Goal: Task Accomplishment & Management: Use online tool/utility

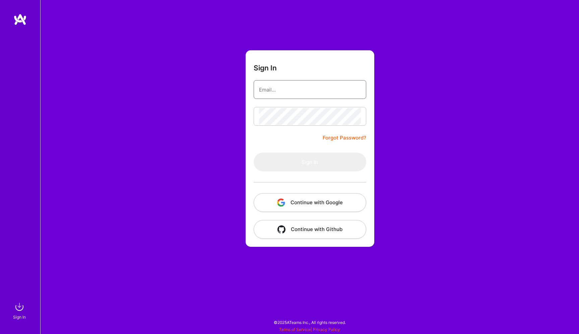
click at [287, 94] on input "email" at bounding box center [310, 89] width 102 height 17
type input "[EMAIL_ADDRESS][DOMAIN_NAME]"
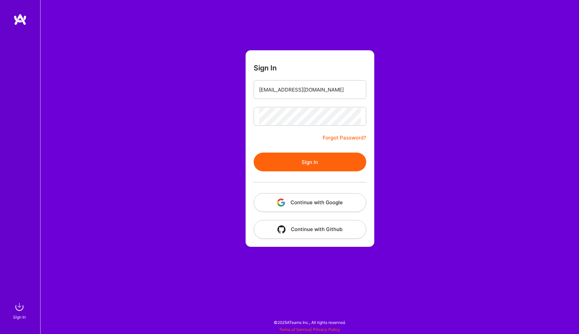
click at [307, 156] on button "Sign In" at bounding box center [310, 161] width 113 height 19
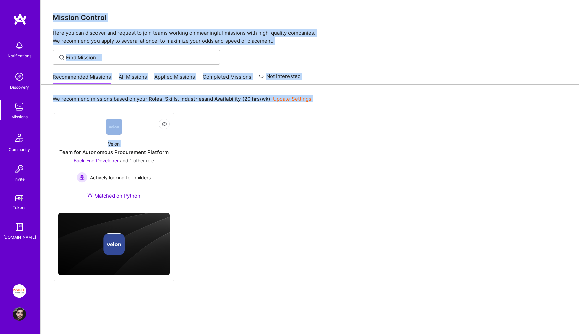
drag, startPoint x: 223, startPoint y: 69, endPoint x: 256, endPoint y: -23, distance: 97.8
click at [256, 0] on html "Notifications Discovery Missions Community Invite Tokens [DOMAIN_NAME] Insight …" at bounding box center [289, 174] width 579 height 348
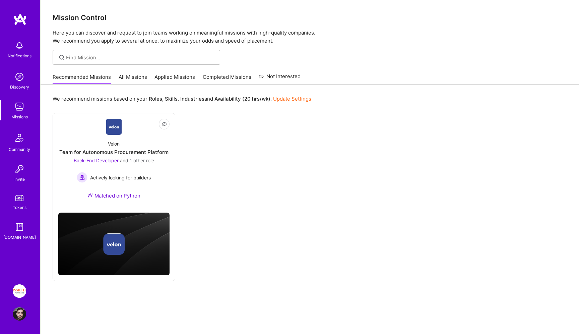
click at [280, 142] on div "Not Interested Velon Team for Autonomous Procurement Platform Back-End Develope…" at bounding box center [310, 197] width 514 height 168
click at [169, 80] on link "Applied Missions" at bounding box center [174, 78] width 41 height 11
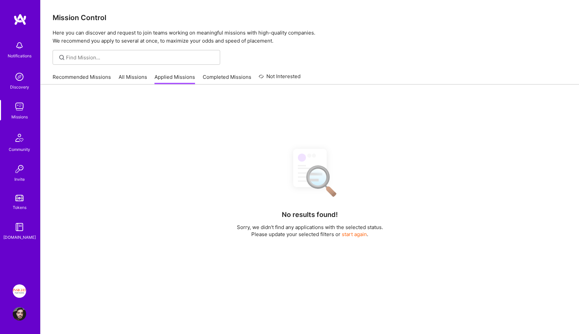
click at [129, 80] on link "All Missions" at bounding box center [133, 78] width 28 height 11
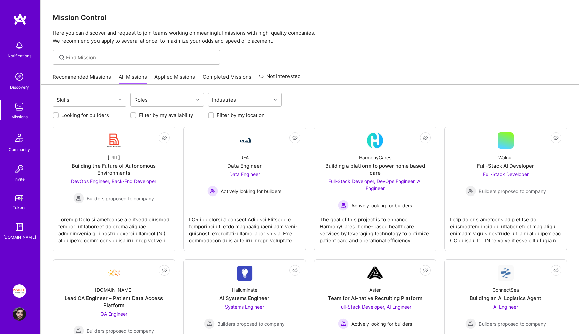
click at [221, 116] on label "Filter by my location" at bounding box center [241, 115] width 48 height 7
click at [214, 116] on input "Filter by my location" at bounding box center [211, 115] width 5 height 5
checkbox input "true"
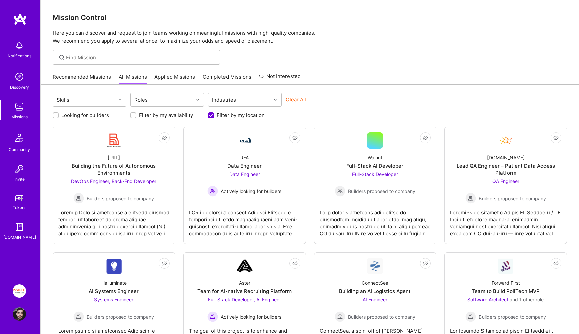
click at [106, 115] on label "Looking for builders" at bounding box center [85, 115] width 48 height 7
click at [59, 115] on input "Looking for builders" at bounding box center [56, 115] width 5 height 5
checkbox input "true"
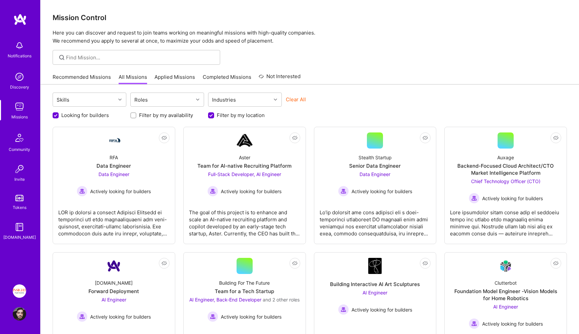
click at [15, 293] on img at bounding box center [19, 290] width 13 height 13
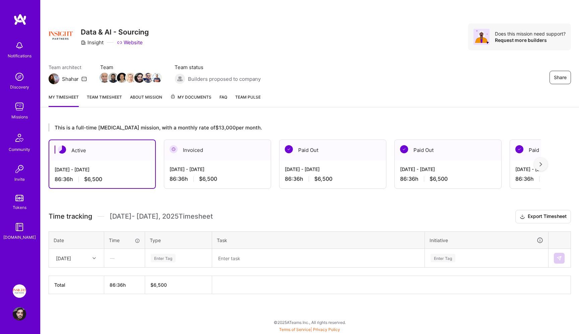
click at [274, 223] on div "Time tracking Oct 1 - Oct 15 , 2025 Timesheet Export Timesheet Date Time Type T…" at bounding box center [310, 252] width 522 height 84
click at [83, 258] on div "[DATE]" at bounding box center [71, 257] width 37 height 11
click at [79, 273] on div "Wed, Oct 1" at bounding box center [76, 277] width 54 height 12
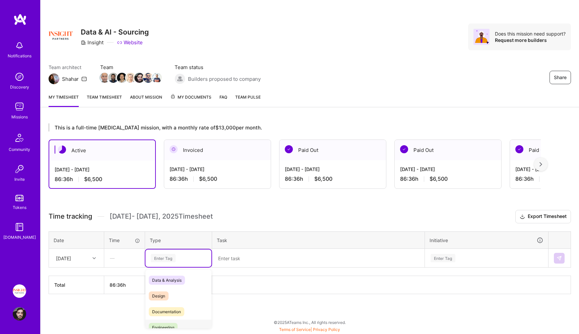
click at [189, 324] on div "Engineering" at bounding box center [178, 327] width 66 height 16
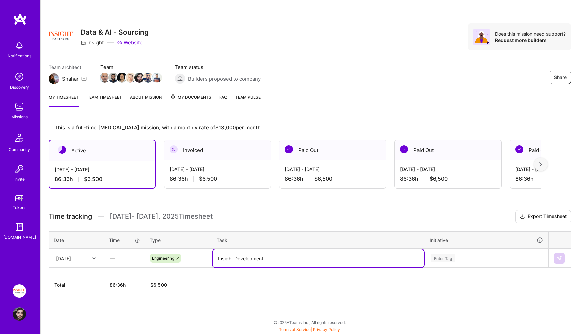
type textarea "Insight Development."
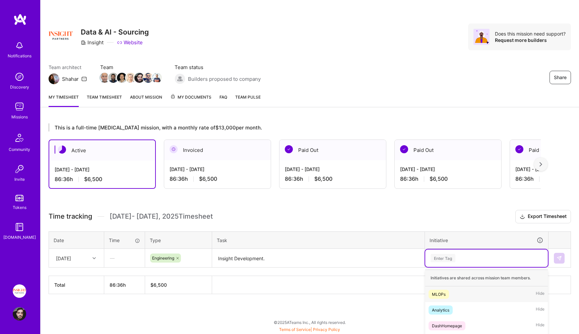
scroll to position [73, 0]
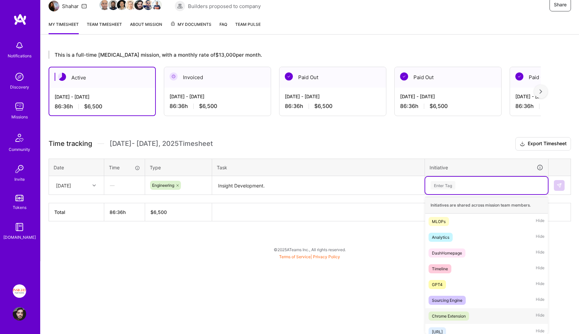
click at [481, 315] on div "Chrome Extension Hide" at bounding box center [486, 316] width 123 height 16
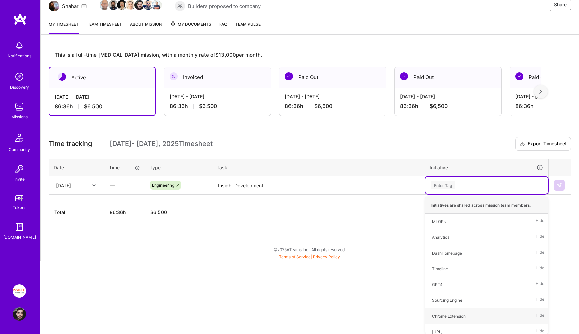
scroll to position [0, 0]
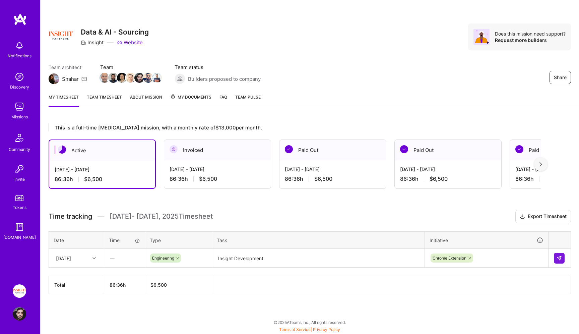
click at [565, 258] on div at bounding box center [559, 258] width 11 height 11
click at [562, 258] on button at bounding box center [559, 258] width 11 height 11
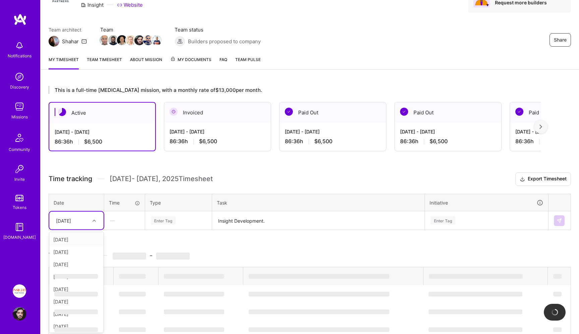
click at [68, 229] on div "option Wed, Oct 1, selected. option Thu, Oct 2 focused, 2 of 14. 13 results ava…" at bounding box center [76, 220] width 54 height 18
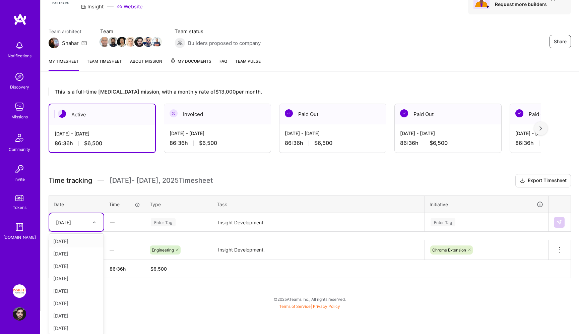
click at [71, 243] on div "Thu, Oct 2" at bounding box center [76, 241] width 54 height 12
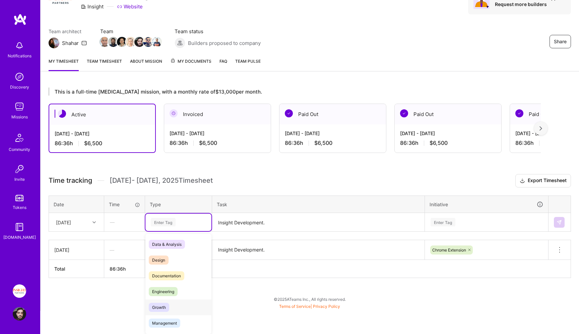
click at [161, 296] on div "Engineering" at bounding box center [178, 291] width 66 height 16
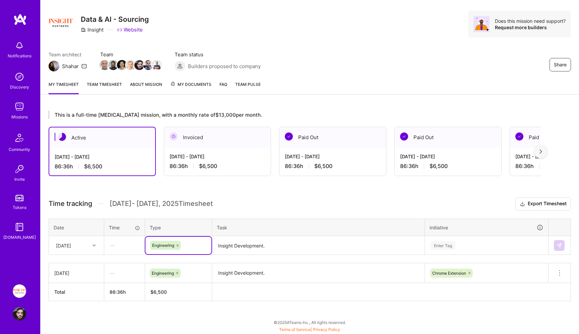
scroll to position [12, 0]
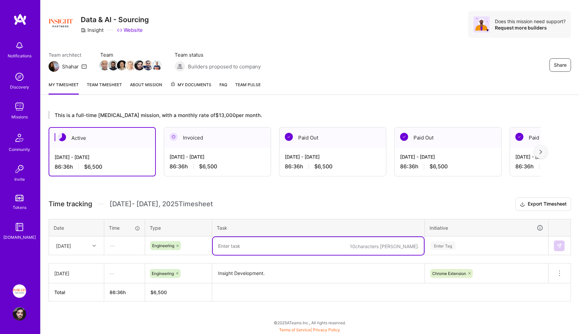
click at [253, 275] on textarea "Insight Development." at bounding box center [318, 273] width 211 height 18
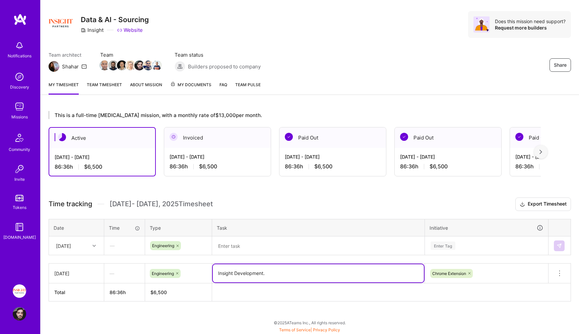
click at [253, 275] on textarea "Insight Development." at bounding box center [318, 273] width 211 height 18
click at [266, 241] on textarea at bounding box center [318, 246] width 211 height 18
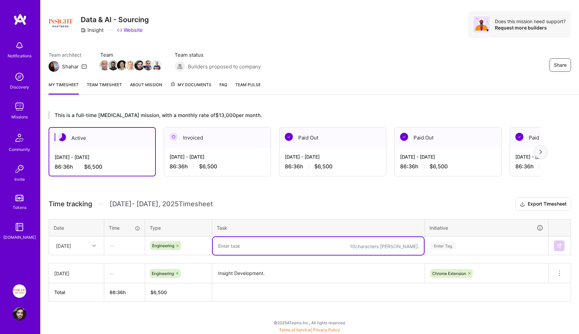
paste textarea "Insight Development."
type textarea "Insight Development."
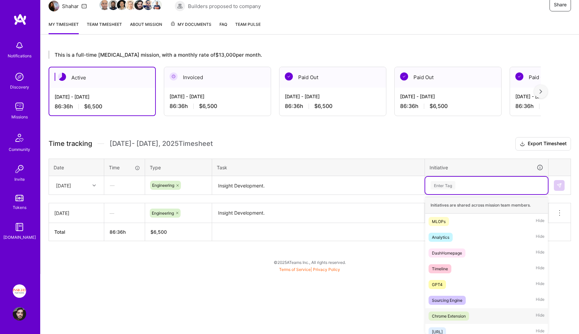
click at [439, 313] on div "Chrome Extension" at bounding box center [449, 315] width 34 height 7
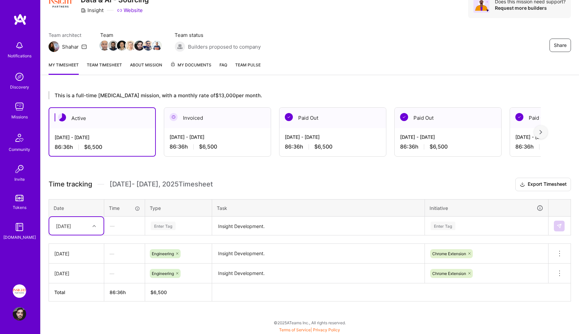
scroll to position [36, 0]
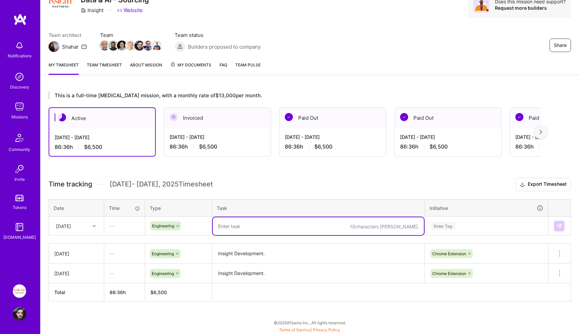
paste textarea "Insight Development."
type textarea "Insight Development."
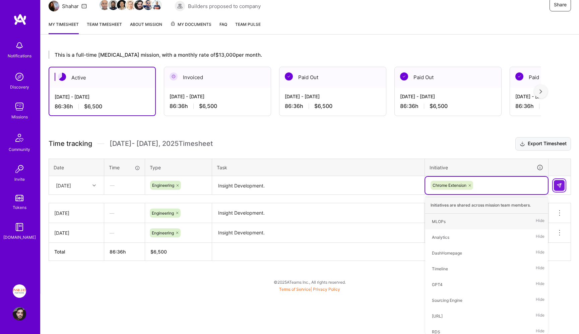
scroll to position [32, 0]
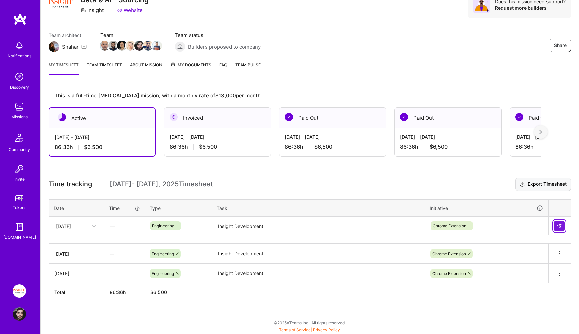
click at [555, 190] on div "Time tracking Oct 1 - Oct 15 , 2025 Timesheet Export Timesheet Date Time Type T…" at bounding box center [310, 240] width 522 height 124
click at [559, 218] on td at bounding box center [560, 225] width 22 height 19
click at [558, 225] on img at bounding box center [559, 225] width 5 height 5
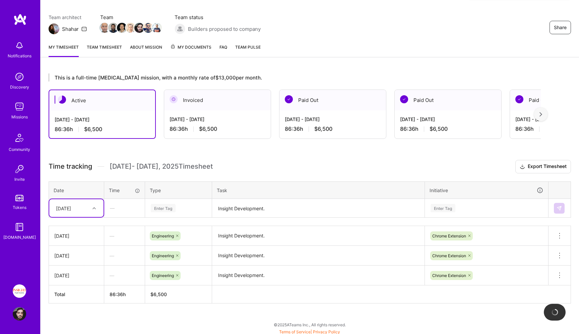
scroll to position [52, 0]
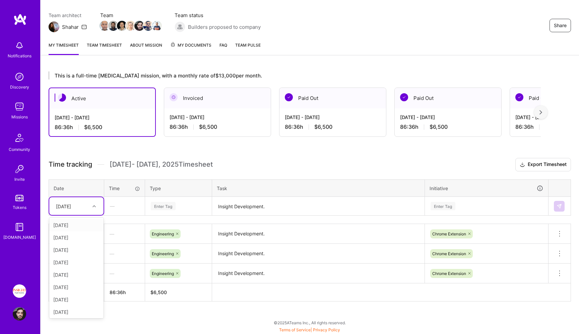
click at [64, 208] on div "Fri, Oct 3" at bounding box center [63, 205] width 15 height 7
click at [77, 253] on div "Sat, Oct 4" at bounding box center [76, 250] width 54 height 12
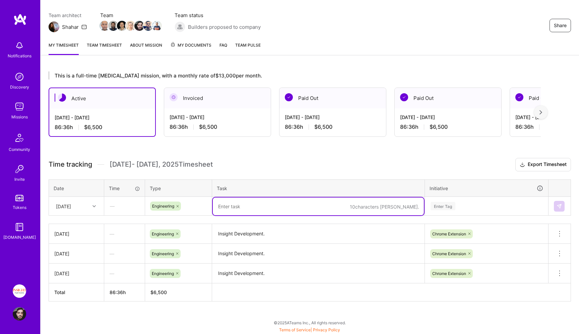
paste textarea "@Raed Khalaf (PS) Those are also CIQ watermark document only so we need to dele…"
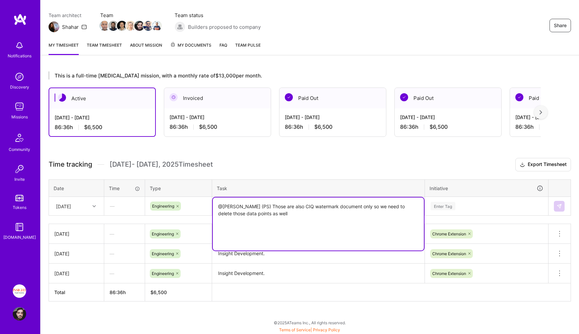
scroll to position [73, 0]
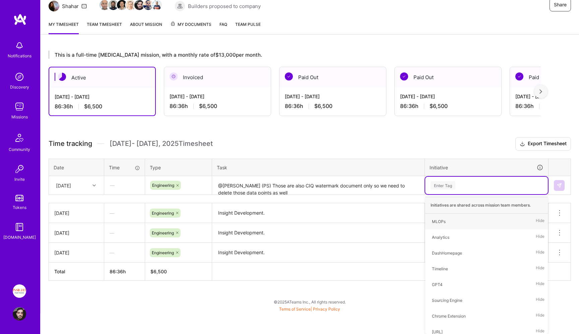
click at [227, 215] on div "Time tracking Oct 1 - Oct 15 , 2025 Timesheet Export Timesheet Date Time Type T…" at bounding box center [310, 208] width 522 height 143
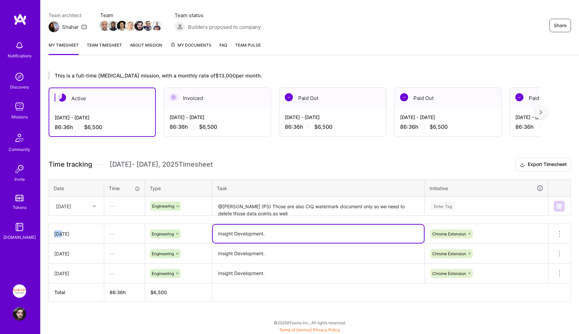
click at [227, 215] on div "Time tracking Oct 1 - Oct 15 , 2025 Timesheet Export Timesheet Date Time Type T…" at bounding box center [310, 229] width 522 height 143
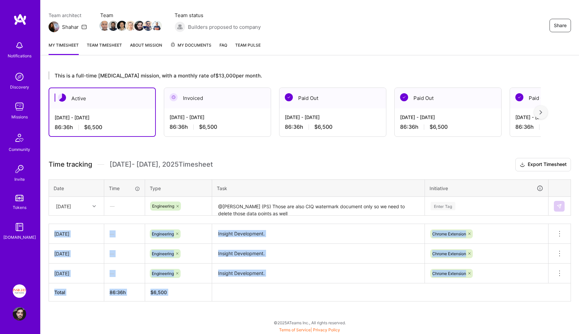
click at [227, 215] on div "Time tracking Oct 1 - Oct 15 , 2025 Timesheet Export Timesheet Date Time Type T…" at bounding box center [310, 229] width 522 height 143
click at [226, 235] on textarea "Insight Development." at bounding box center [318, 234] width 211 height 19
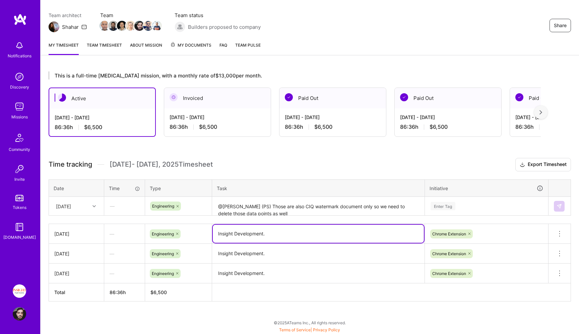
click at [226, 235] on textarea "Insight Development." at bounding box center [318, 234] width 211 height 18
click at [240, 208] on textarea "@Raed Khalaf (PS) Those are also CIQ watermark document only so we need to dele…" at bounding box center [318, 206] width 211 height 18
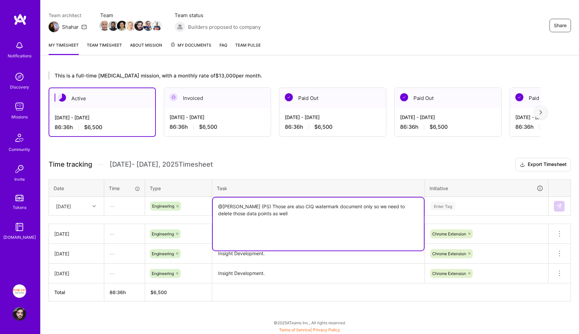
paste textarea "Insight Development."
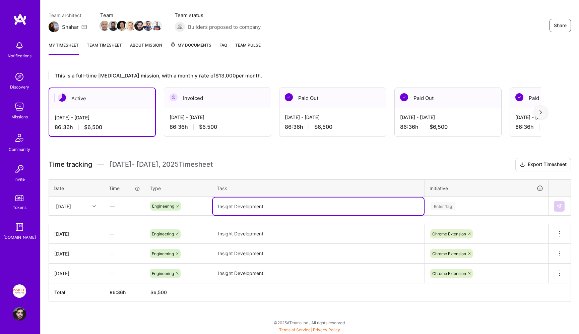
type textarea "Insight Development."
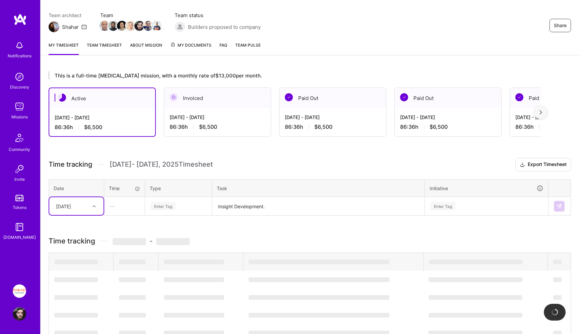
click at [74, 200] on div "Sat, Oct 4" at bounding box center [71, 205] width 37 height 11
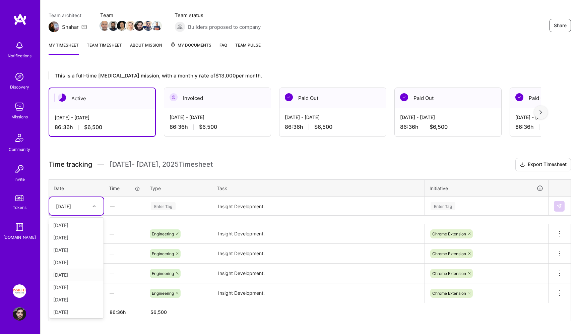
click at [75, 271] on div "Mon, Oct 6" at bounding box center [76, 274] width 54 height 12
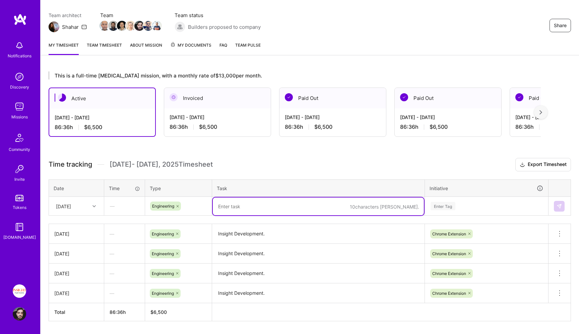
paste textarea "Insight Development."
type textarea "Insight Development."
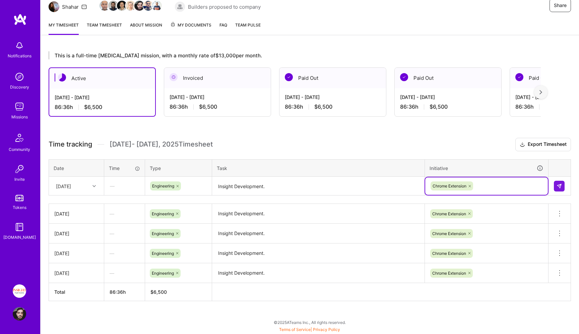
scroll to position [72, 0]
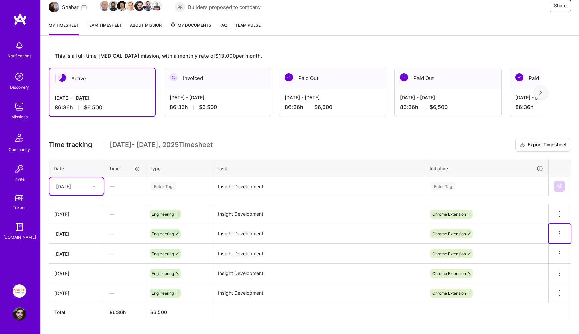
click at [561, 234] on icon at bounding box center [560, 234] width 8 height 8
click at [546, 244] on button "Delete row" at bounding box center [543, 245] width 35 height 16
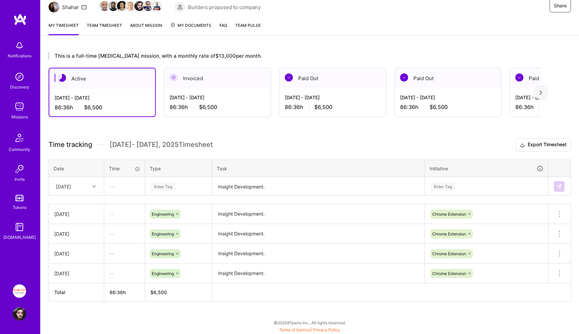
click at [78, 182] on div "Mon, Oct 6" at bounding box center [71, 186] width 37 height 11
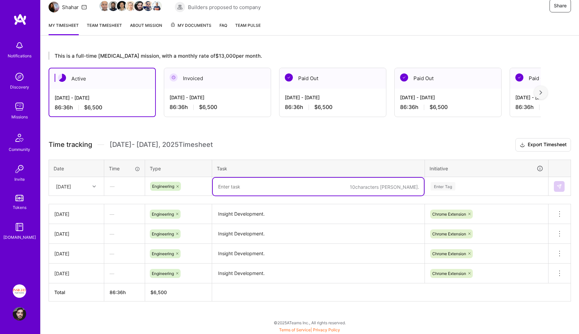
paste textarea "Insight Development."
type textarea "Insight Development."
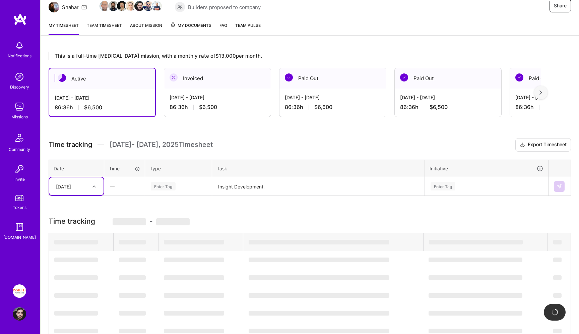
click at [61, 181] on div "Tue, Oct 7" at bounding box center [71, 186] width 37 height 11
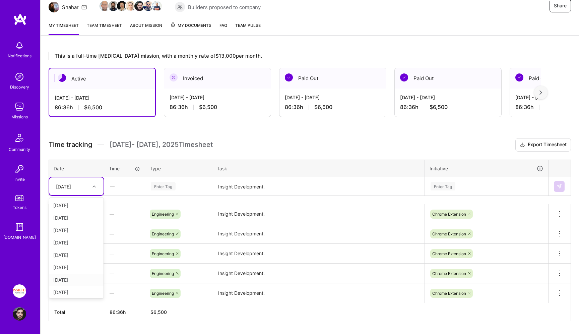
click at [73, 277] on div "Wed, Oct 8" at bounding box center [76, 279] width 54 height 12
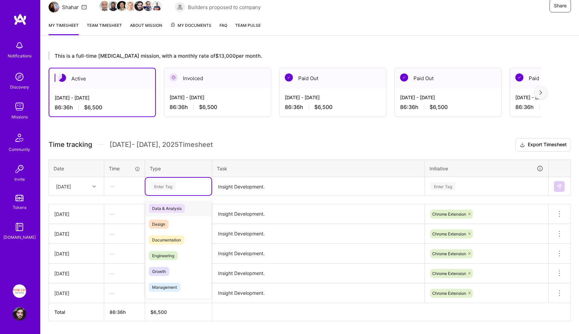
scroll to position [0, 0]
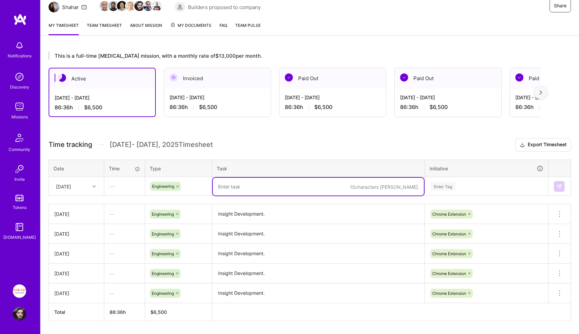
paste textarea "Insight Development."
type textarea "Insight Development."
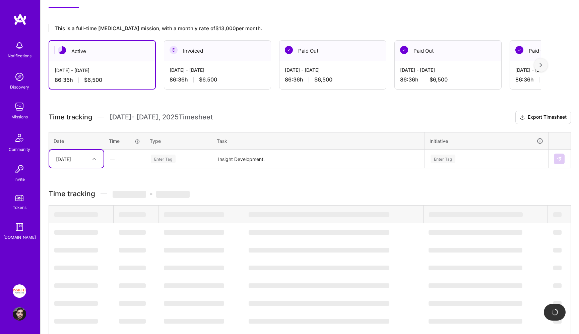
scroll to position [106, 0]
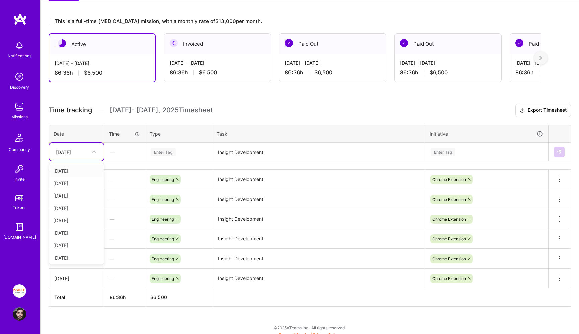
click at [70, 159] on div "Wed, Oct 8" at bounding box center [76, 152] width 54 height 18
click at [77, 236] on div "Thu, Oct 9" at bounding box center [76, 238] width 54 height 12
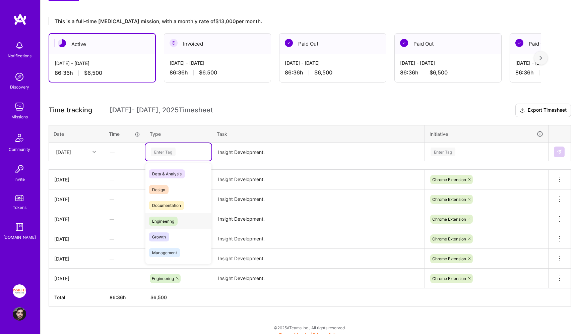
click at [169, 225] on div "Engineering" at bounding box center [178, 221] width 66 height 16
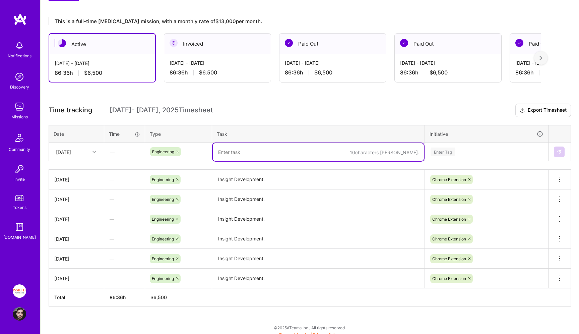
paste textarea "Insight Development."
type textarea "Insight Development."
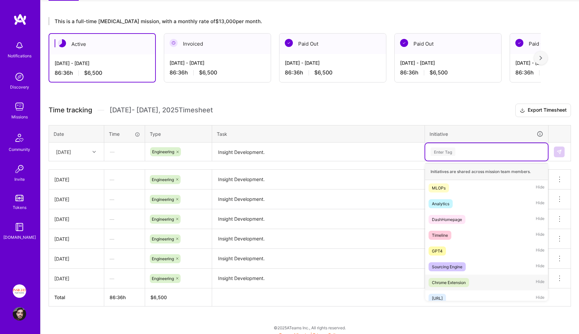
click at [496, 277] on div "Chrome Extension Hide" at bounding box center [486, 282] width 123 height 16
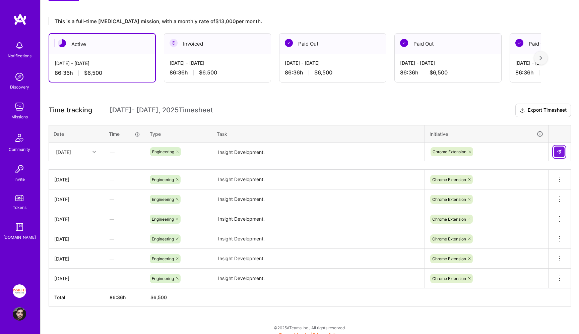
click at [561, 149] on img at bounding box center [559, 151] width 5 height 5
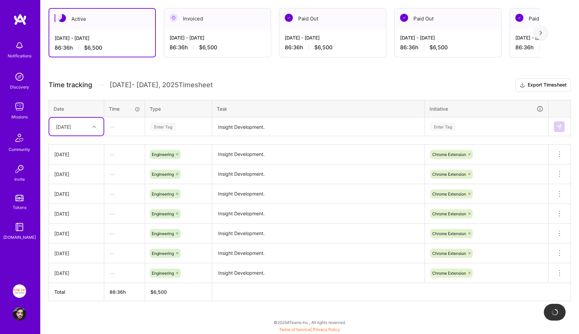
scroll to position [131, 0]
click at [83, 82] on span "Time tracking" at bounding box center [71, 85] width 44 height 8
click at [71, 124] on div "Thu, Oct 9" at bounding box center [63, 126] width 15 height 7
click at [71, 212] on div "Fri, Oct 10" at bounding box center [76, 211] width 54 height 12
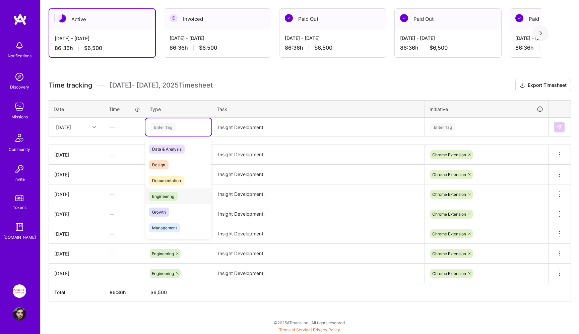
click at [172, 196] on span "Engineering" at bounding box center [163, 196] width 29 height 9
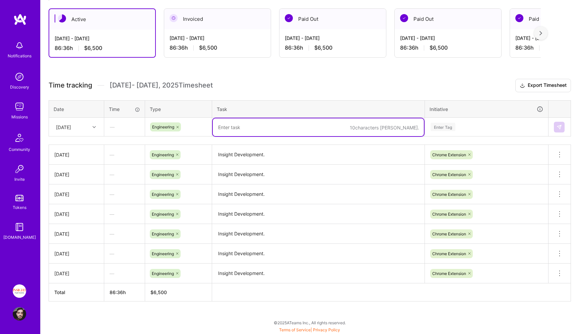
paste textarea "Insight Development."
type textarea "Insight Development."
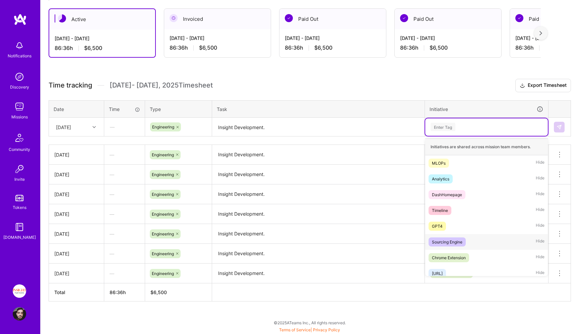
click at [457, 251] on div "Chrome Extension Hide" at bounding box center [486, 258] width 123 height 16
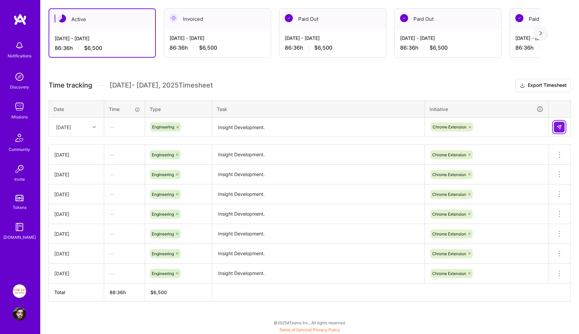
click at [559, 131] on button at bounding box center [559, 127] width 11 height 11
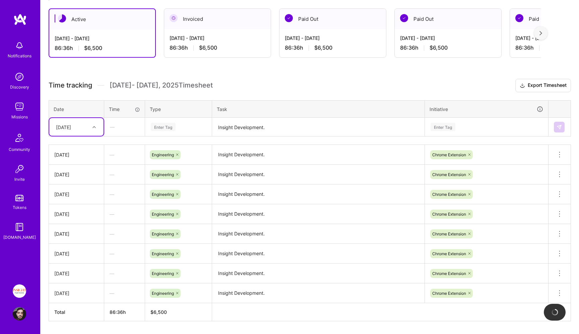
click at [81, 121] on div "Fri, Oct 10" at bounding box center [71, 126] width 37 height 11
drag, startPoint x: 78, startPoint y: 219, endPoint x: 83, endPoint y: 168, distance: 51.2
click at [83, 168] on div "Wed, Oct 1 Thu, Oct 2 Fri, Oct 3 Sat, Oct 4 Sun, Oct 5 Mon, Oct 6 Tue, Oct 7 We…" at bounding box center [76, 188] width 54 height 101
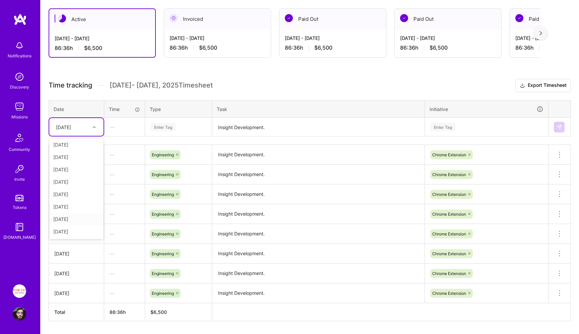
click at [79, 215] on div "Mon, Oct 13" at bounding box center [76, 219] width 54 height 12
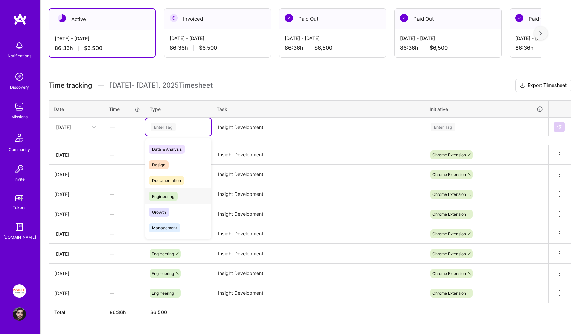
click at [185, 203] on div "Engineering" at bounding box center [178, 196] width 66 height 16
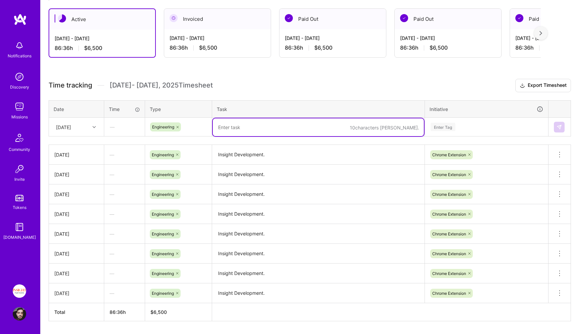
paste textarea "Insight Development."
type textarea "Insight Development."
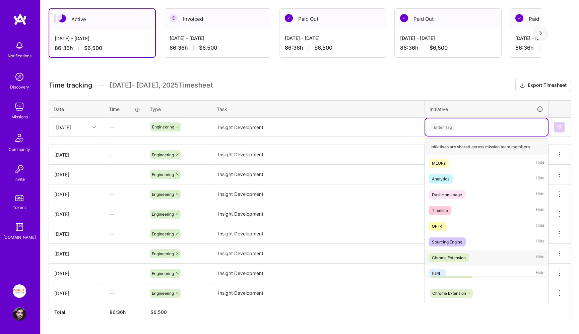
click at [485, 253] on div "Chrome Extension Hide" at bounding box center [486, 258] width 123 height 16
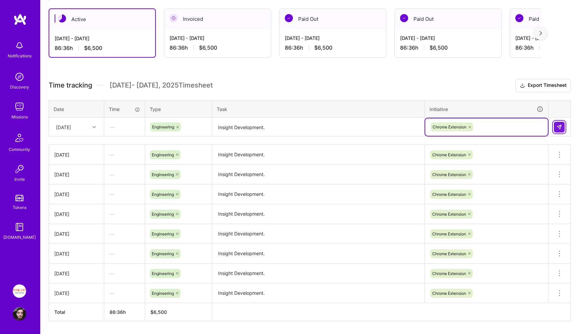
click at [559, 129] on img at bounding box center [559, 126] width 5 height 5
click at [84, 130] on div "Mon, Oct 13" at bounding box center [71, 126] width 37 height 11
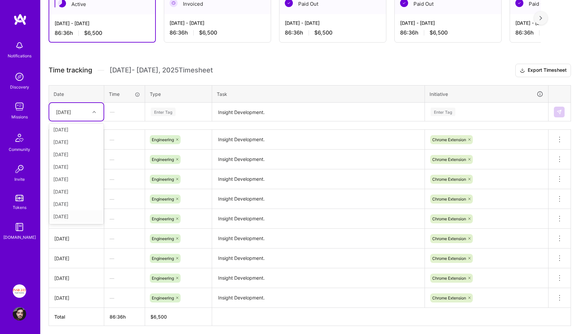
click at [82, 213] on div "[DATE]" at bounding box center [76, 216] width 54 height 12
click at [168, 109] on div "Enter Tag" at bounding box center [163, 112] width 25 height 10
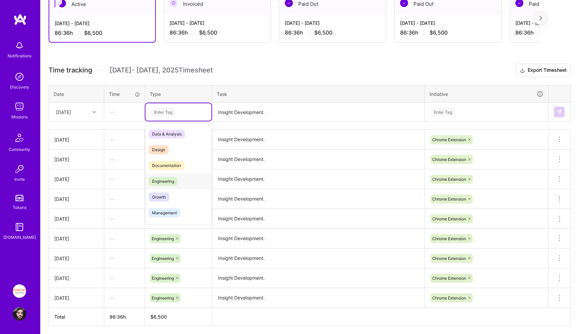
click at [175, 180] on span "Engineering" at bounding box center [163, 181] width 29 height 9
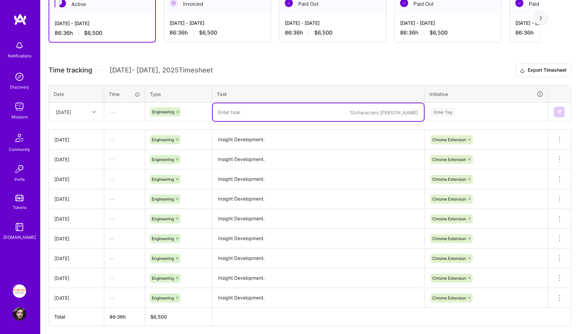
paste textarea "Insight Development."
type textarea "Insight Development."
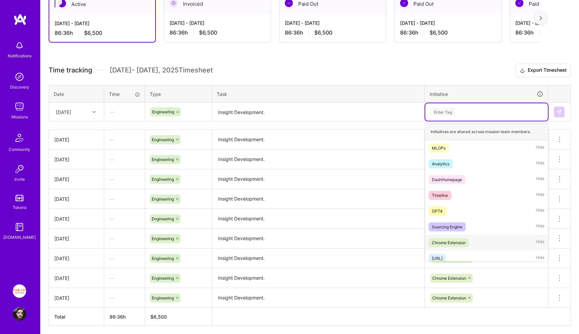
click at [509, 236] on div "Chrome Extension Hide" at bounding box center [486, 243] width 123 height 16
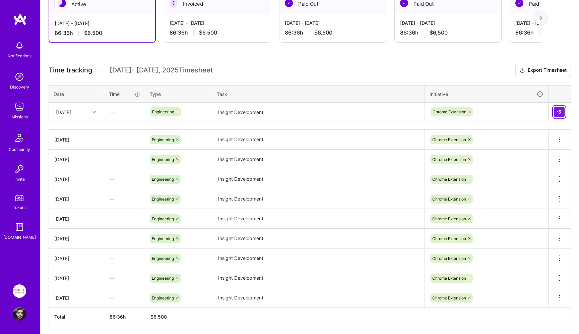
click at [560, 110] on img at bounding box center [559, 111] width 5 height 5
